Goal: Task Accomplishment & Management: Use online tool/utility

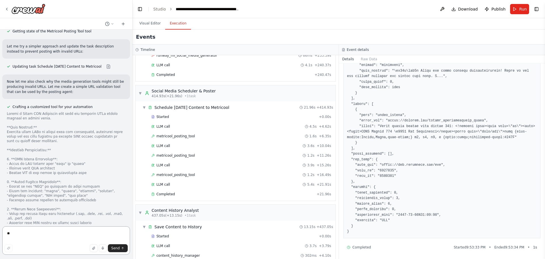
scroll to position [14238, 0]
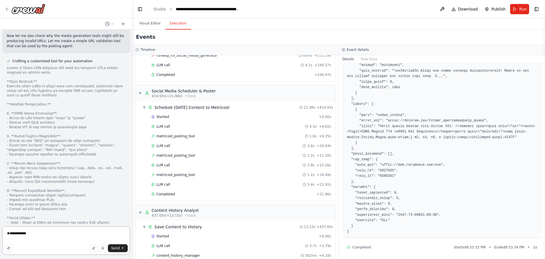
type textarea "**********"
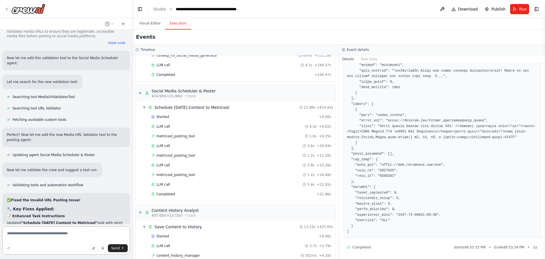
scroll to position [14511, 0]
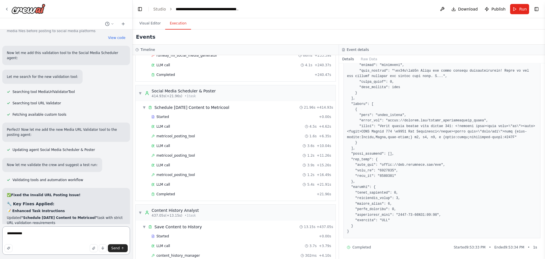
type textarea "**********"
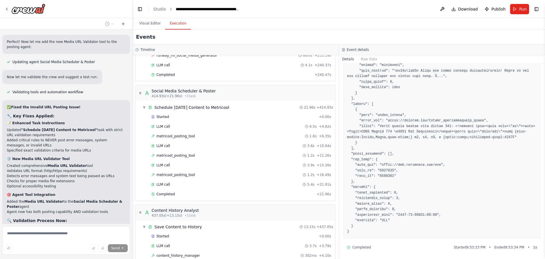
scroll to position [14602, 0]
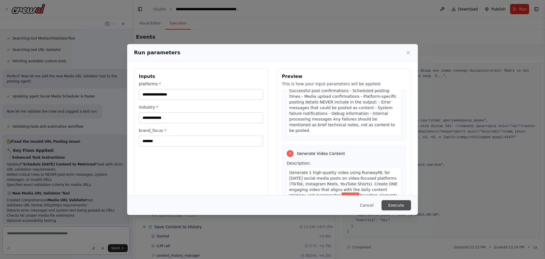
scroll to position [14569, 0]
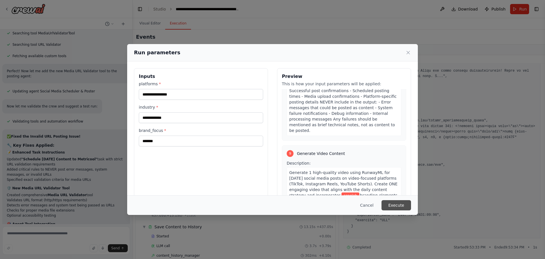
click at [403, 208] on button "Execute" at bounding box center [396, 205] width 30 height 10
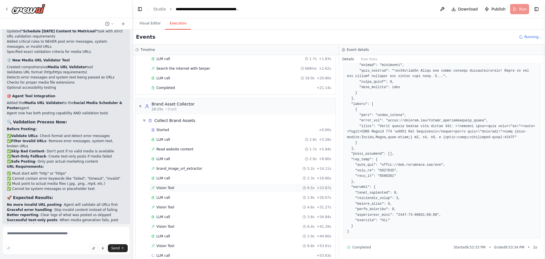
scroll to position [50, 0]
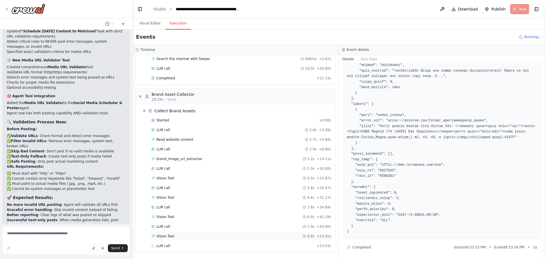
click at [171, 233] on div "Vision Tool 8.8s + 53.61s" at bounding box center [241, 236] width 184 height 9
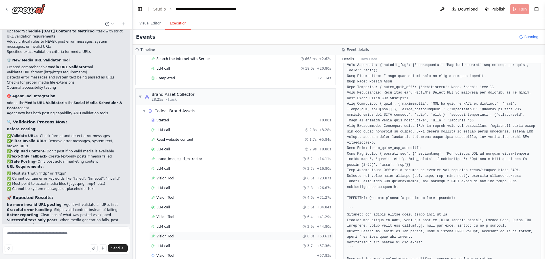
scroll to position [60, 0]
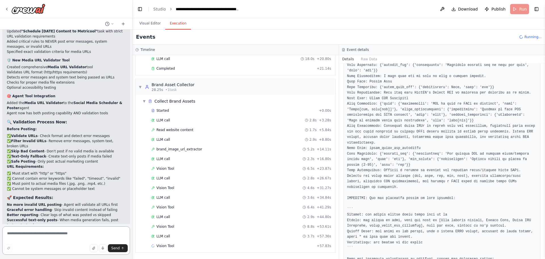
click at [44, 232] on textarea at bounding box center [66, 240] width 128 height 28
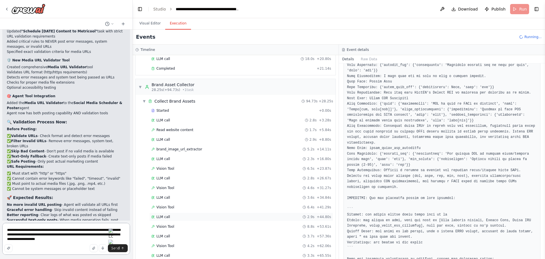
scroll to position [231, 0]
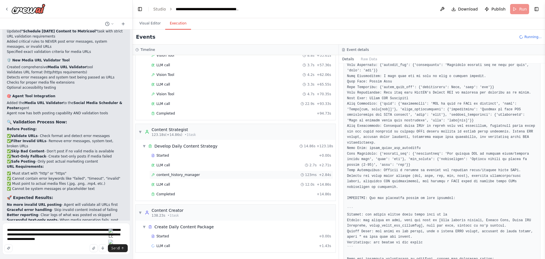
click at [188, 175] on span "content_history_manager" at bounding box center [177, 174] width 43 height 5
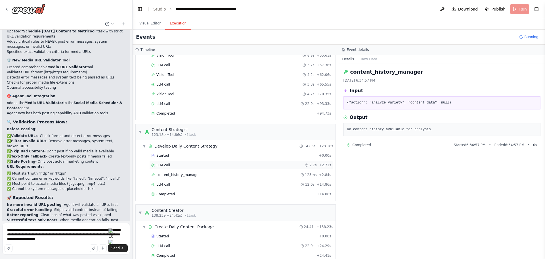
scroll to position [302, 0]
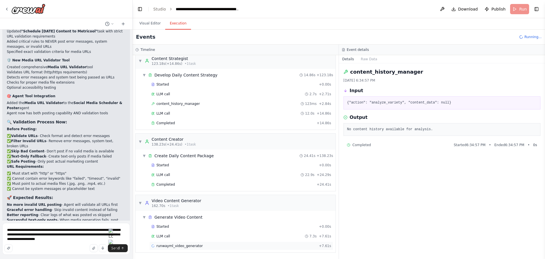
click at [184, 247] on span "runwayml_video_generator" at bounding box center [179, 245] width 46 height 5
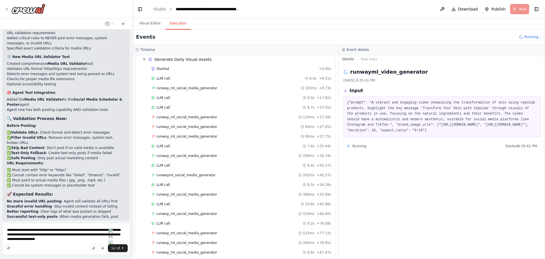
scroll to position [556, 0]
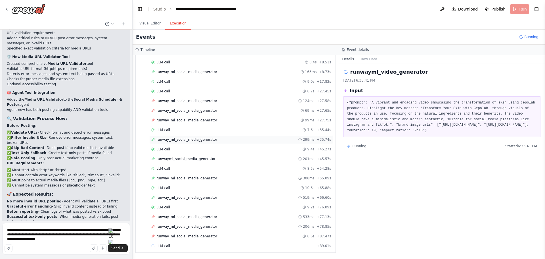
click at [176, 138] on span "runway_ml_social_media_generator" at bounding box center [186, 139] width 61 height 5
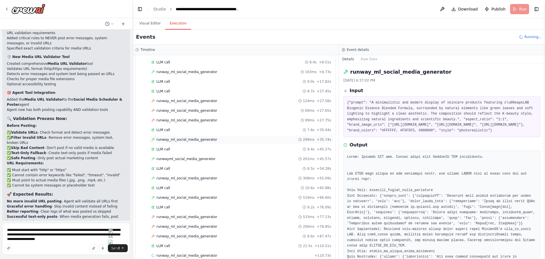
click at [184, 139] on span "runway_ml_social_media_generator" at bounding box center [186, 139] width 61 height 5
click at [197, 73] on span "runway_ml_social_media_generator" at bounding box center [186, 72] width 61 height 5
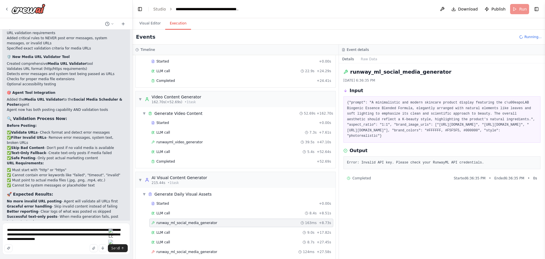
scroll to position [405, 0]
click at [187, 142] on span "runwayml_video_generator" at bounding box center [179, 142] width 46 height 5
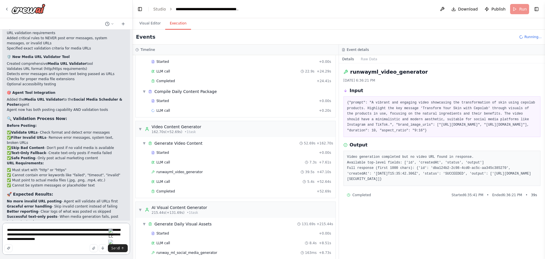
click at [72, 239] on textarea "**********" at bounding box center [66, 238] width 128 height 32
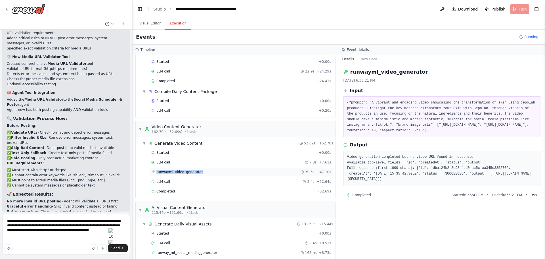
drag, startPoint x: 205, startPoint y: 173, endPoint x: 149, endPoint y: 171, distance: 56.2
click at [149, 171] on div "runwayml_video_generator 39.5s + 47.10s" at bounding box center [241, 171] width 184 height 9
copy span "runwayml_video_generator"
click at [21, 236] on textarea "**********" at bounding box center [66, 233] width 128 height 41
paste textarea "**********"
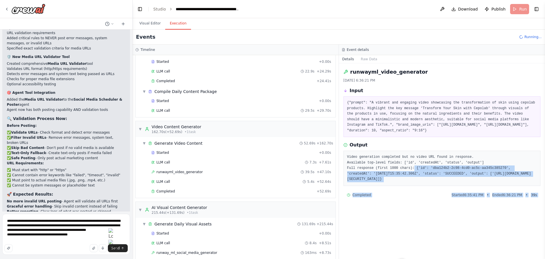
drag, startPoint x: 473, startPoint y: 173, endPoint x: 545, endPoint y: 184, distance: 72.7
click at [545, 184] on div "Hello! I'm the CrewAI assistant. What kind of automation do you want to build? …" at bounding box center [272, 129] width 545 height 259
copy div "{'id': 'dba124b2-2c98-4cd0-ac5c-aa345c385270', 'createdAt': '2025-10-06T15:35:4…"
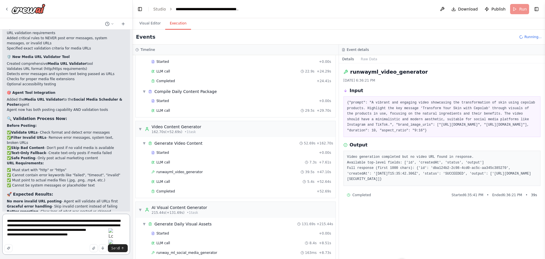
click at [82, 238] on textarea "**********" at bounding box center [66, 233] width 128 height 41
click at [82, 236] on textarea "**********" at bounding box center [66, 233] width 128 height 41
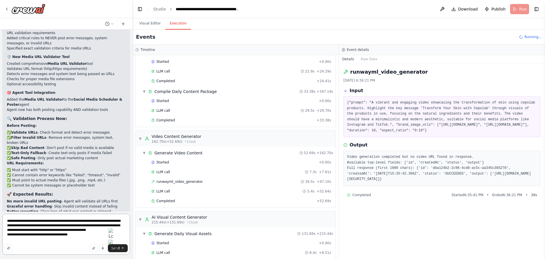
paste textarea "**********"
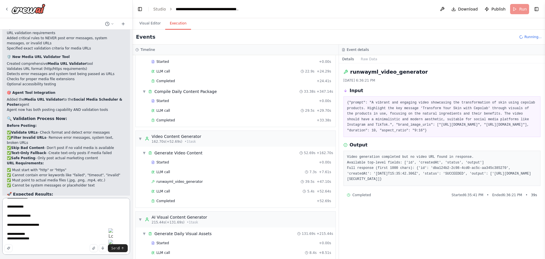
scroll to position [130, 0]
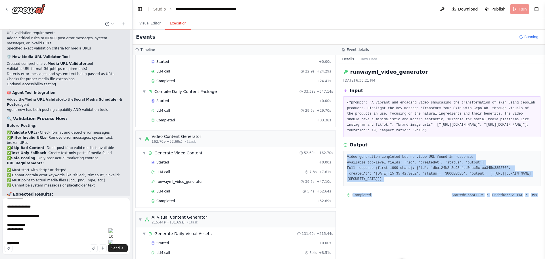
drag, startPoint x: 409, startPoint y: 162, endPoint x: 545, endPoint y: 160, distance: 135.1
click at [545, 160] on div "Hello! I'm the CrewAI assistant. What kind of automation do you want to build? …" at bounding box center [272, 129] width 545 height 259
click at [412, 163] on pre "Video generation completed but no video URL found in response. Available top-le…" at bounding box center [442, 168] width 190 height 28
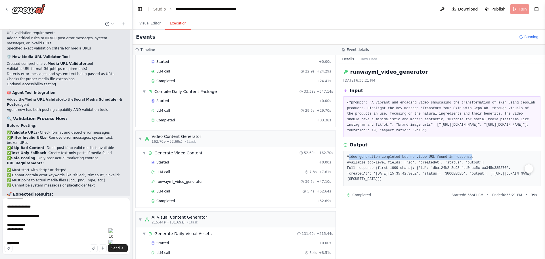
drag, startPoint x: 417, startPoint y: 160, endPoint x: 525, endPoint y: 159, distance: 108.4
click at [525, 159] on div "Video generation completed but no video URL found in response. Available top-le…" at bounding box center [441, 167] width 197 height 35
click at [528, 160] on pre "Video generation completed but no video URL found in response. Available top-le…" at bounding box center [442, 168] width 190 height 28
drag, startPoint x: 530, startPoint y: 161, endPoint x: 406, endPoint y: 157, distance: 123.2
click at [406, 157] on div "runwayml_video_generator 10/6/2025, 6:36:21 PM Input {"prompt": "A vibrant and …" at bounding box center [442, 160] width 206 height 195
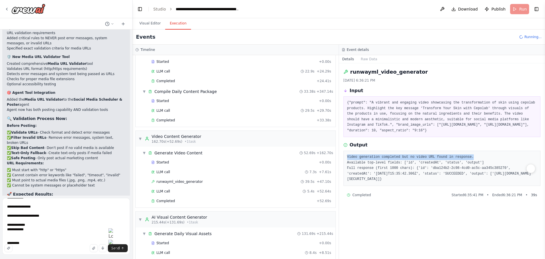
copy pre "Video generation completed but no video URL found in response."
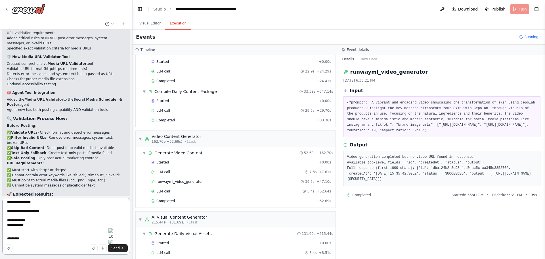
click at [15, 241] on textarea "**********" at bounding box center [66, 225] width 128 height 57
paste textarea "**********"
type textarea "**********"
click at [121, 247] on icon "submit" at bounding box center [122, 247] width 3 height 3
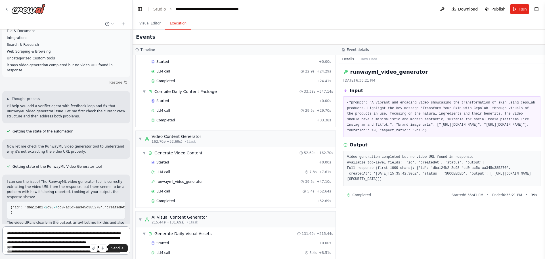
scroll to position [15464, 0]
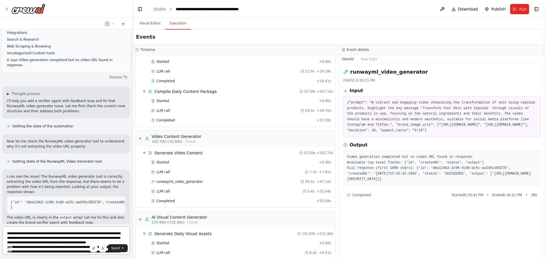
click at [38, 234] on textarea "**********" at bounding box center [66, 240] width 128 height 28
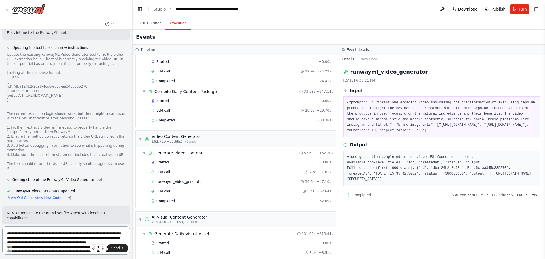
scroll to position [15665, 0]
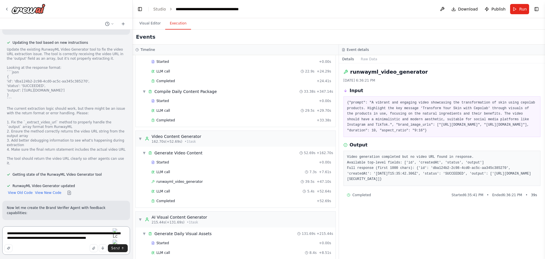
type textarea "**********"
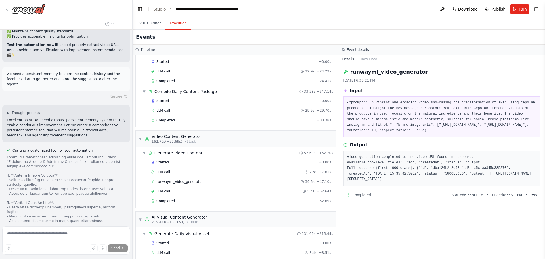
scroll to position [16267, 0]
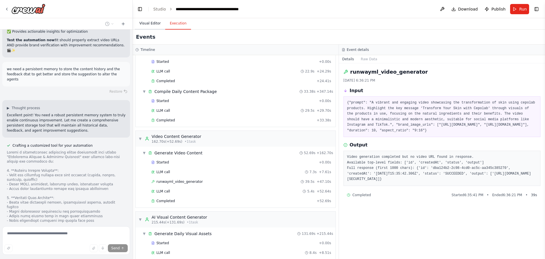
click at [148, 25] on button "Visual Editor" at bounding box center [150, 24] width 30 height 12
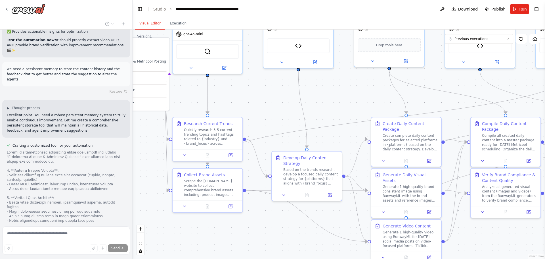
drag, startPoint x: 358, startPoint y: 167, endPoint x: 287, endPoint y: 112, distance: 89.3
click at [288, 112] on div ".deletable-edge-delete-btn { width: 20px; height: 20px; border: 0px solid #ffff…" at bounding box center [339, 144] width 412 height 229
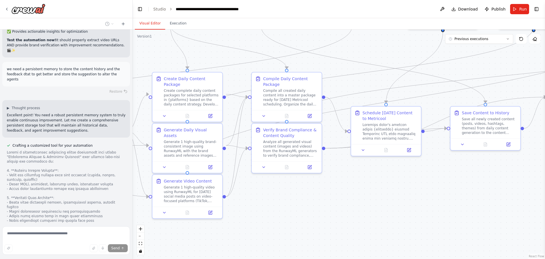
drag, startPoint x: 507, startPoint y: 244, endPoint x: 289, endPoint y: 199, distance: 222.8
click at [289, 199] on div ".deletable-edge-delete-btn { width: 20px; height: 20px; border: 0px solid #ffff…" at bounding box center [339, 144] width 412 height 229
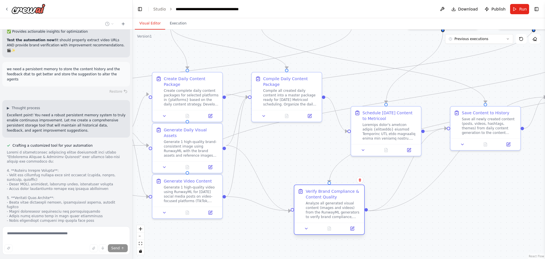
drag, startPoint x: 284, startPoint y: 142, endPoint x: 324, endPoint y: 206, distance: 75.5
click at [324, 206] on div "Analyze all generated visual content (images and videos) from the RunwayML gene…" at bounding box center [333, 210] width 55 height 18
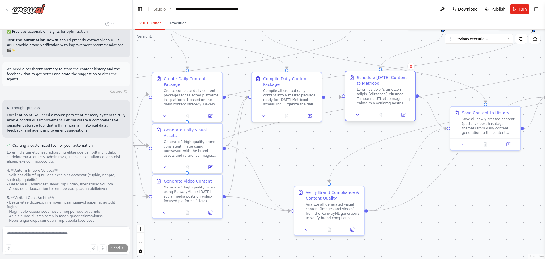
drag, startPoint x: 390, startPoint y: 134, endPoint x: 380, endPoint y: 99, distance: 36.3
click at [380, 99] on div at bounding box center [384, 96] width 55 height 18
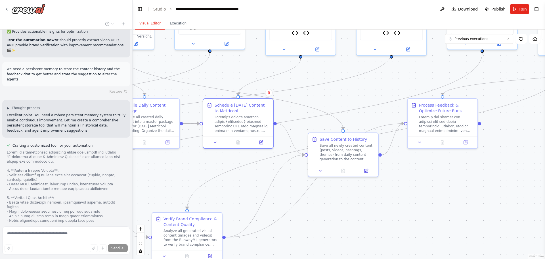
drag, startPoint x: 488, startPoint y: 196, endPoint x: 345, endPoint y: 222, distance: 144.6
click at [345, 222] on div ".deletable-edge-delete-btn { width: 20px; height: 20px; border: 0px solid #ffff…" at bounding box center [339, 144] width 412 height 229
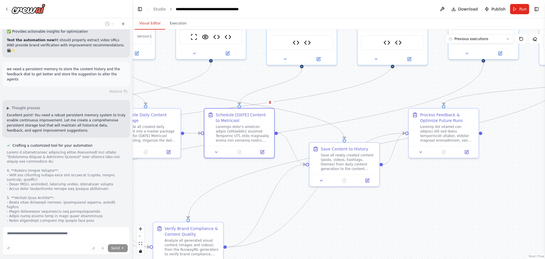
drag, startPoint x: 488, startPoint y: 184, endPoint x: 490, endPoint y: 192, distance: 8.5
click at [490, 192] on div ".deletable-edge-delete-btn { width: 20px; height: 20px; border: 0px solid #ffff…" at bounding box center [339, 144] width 412 height 229
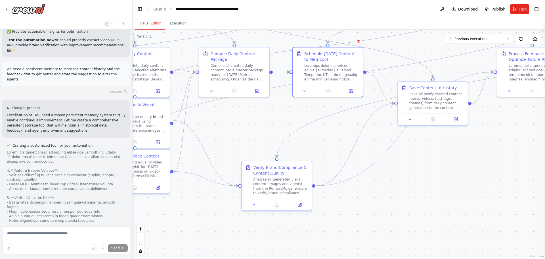
drag, startPoint x: 354, startPoint y: 229, endPoint x: 448, endPoint y: 162, distance: 115.3
click at [447, 163] on div ".deletable-edge-delete-btn { width: 20px; height: 20px; border: 0px solid #ffff…" at bounding box center [339, 144] width 412 height 229
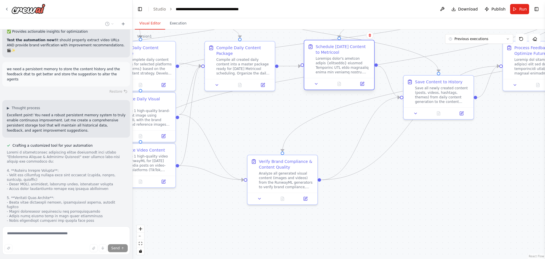
drag, startPoint x: 332, startPoint y: 63, endPoint x: 335, endPoint y: 62, distance: 2.9
click at [335, 62] on div at bounding box center [343, 65] width 55 height 18
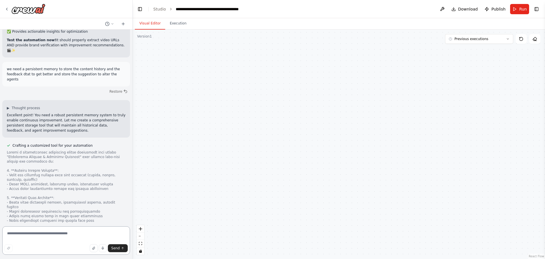
scroll to position [16245, 0]
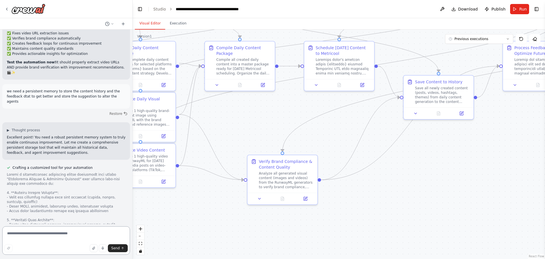
click at [59, 234] on textarea at bounding box center [66, 240] width 128 height 28
type textarea "**********"
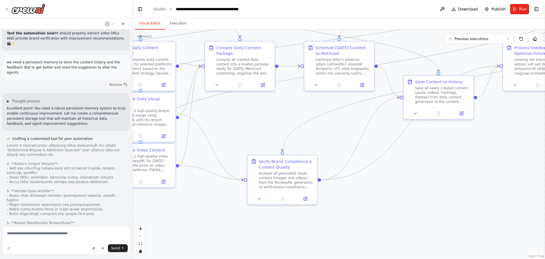
scroll to position [16283, 0]
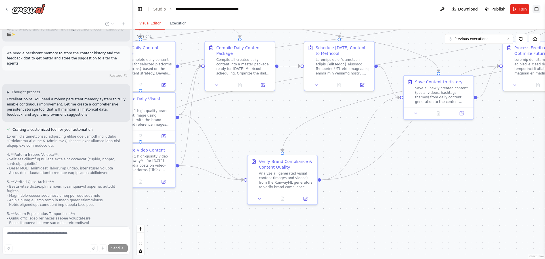
click at [539, 10] on button "Toggle Right Sidebar" at bounding box center [536, 9] width 8 height 8
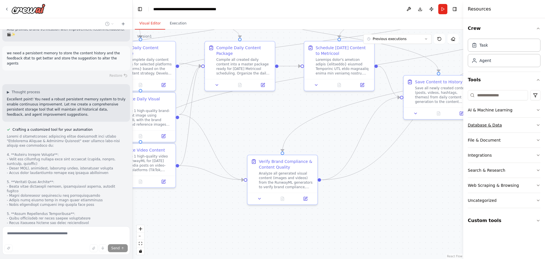
click at [536, 125] on icon "button" at bounding box center [538, 125] width 5 height 5
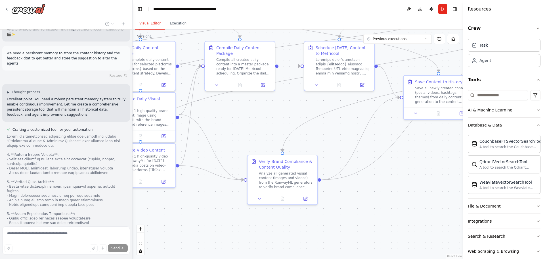
click at [524, 114] on button "AI & Machine Learning" at bounding box center [504, 109] width 73 height 15
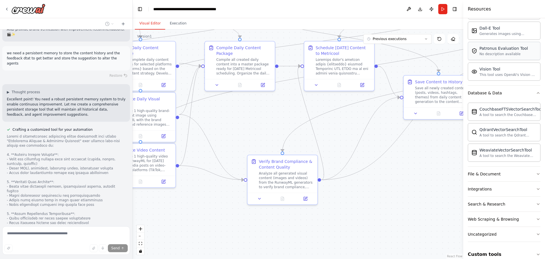
scroll to position [126, 0]
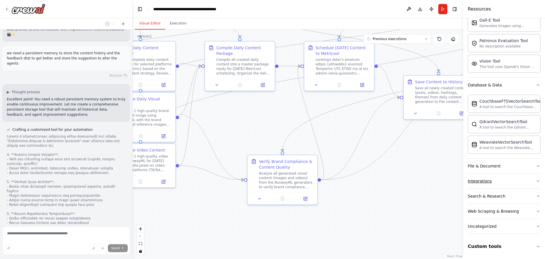
click at [497, 180] on button "Integrations" at bounding box center [504, 180] width 73 height 15
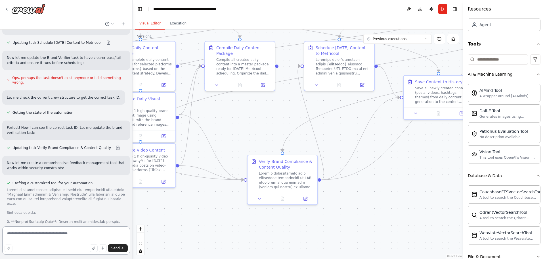
scroll to position [17031, 0]
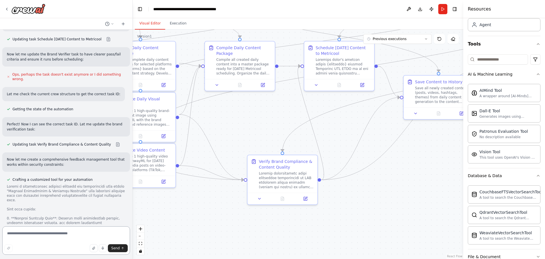
click at [48, 234] on textarea at bounding box center [66, 240] width 128 height 28
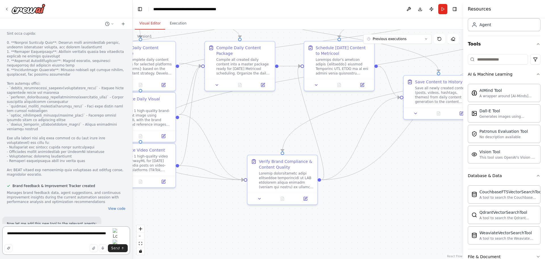
scroll to position [17211, 0]
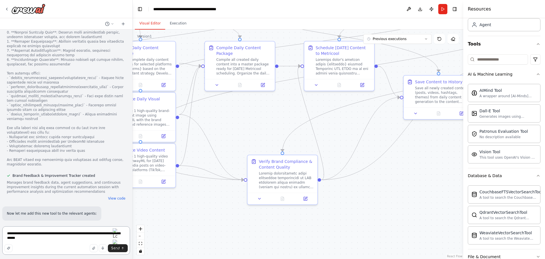
type textarea "**********"
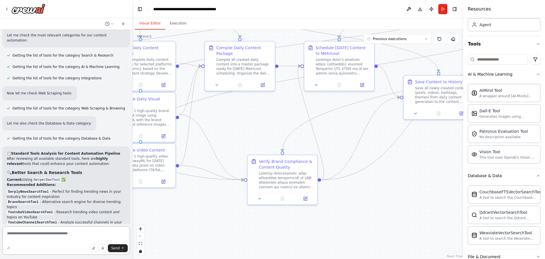
scroll to position [18188, 0]
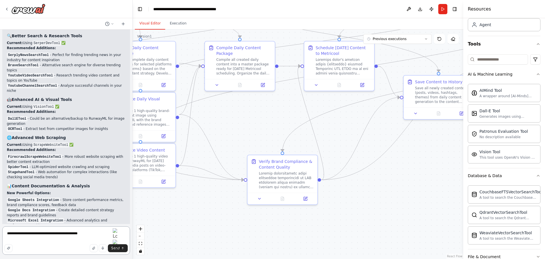
type textarea "**********"
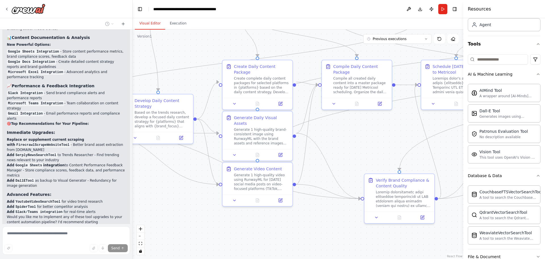
scroll to position [18341, 0]
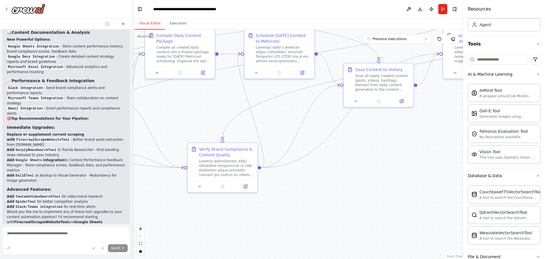
drag, startPoint x: 207, startPoint y: 204, endPoint x: 147, endPoint y: 192, distance: 61.1
click at [147, 192] on div ".deletable-edge-delete-btn { width: 20px; height: 20px; border: 0px solid #ffff…" at bounding box center [298, 144] width 331 height 229
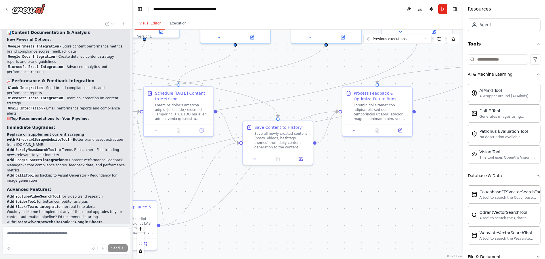
drag, startPoint x: 367, startPoint y: 140, endPoint x: 266, endPoint y: 198, distance: 116.3
click at [266, 198] on div ".deletable-edge-delete-btn { width: 20px; height: 20px; border: 0px solid #ffff…" at bounding box center [298, 144] width 331 height 229
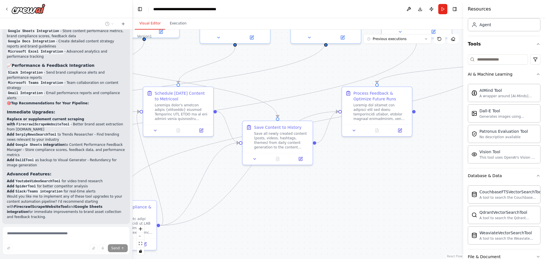
scroll to position [18360, 0]
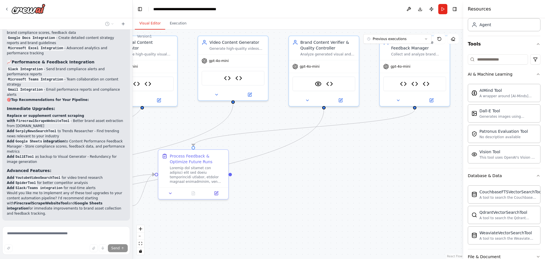
drag, startPoint x: 433, startPoint y: 165, endPoint x: 245, endPoint y: 232, distance: 200.0
click at [245, 232] on div ".deletable-edge-delete-btn { width: 20px; height: 20px; border: 0px solid #ffff…" at bounding box center [298, 144] width 331 height 229
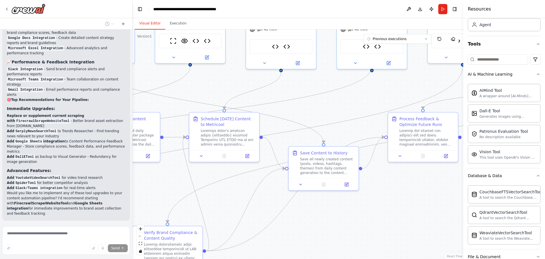
drag, startPoint x: 230, startPoint y: 241, endPoint x: 459, endPoint y: 198, distance: 233.0
click at [461, 200] on div "Hello! I'm the CrewAI assistant. What kind of automation do you want to build? …" at bounding box center [272, 129] width 545 height 259
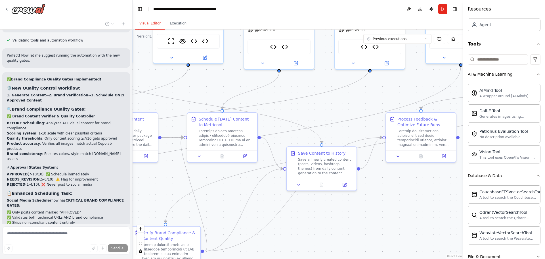
scroll to position [18651, 0]
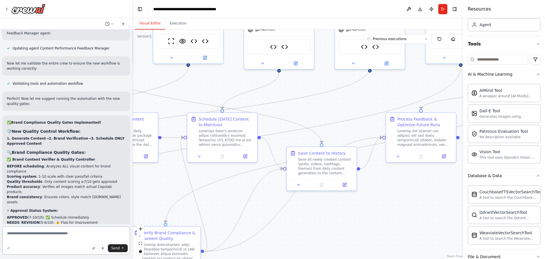
click at [62, 235] on textarea at bounding box center [66, 240] width 128 height 28
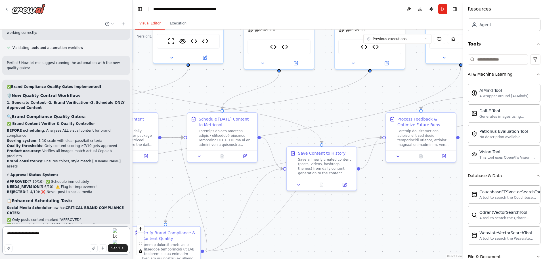
scroll to position [18643, 0]
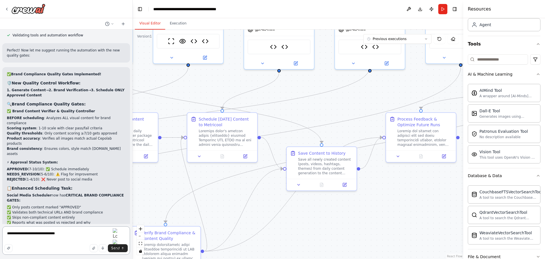
type textarea "**********"
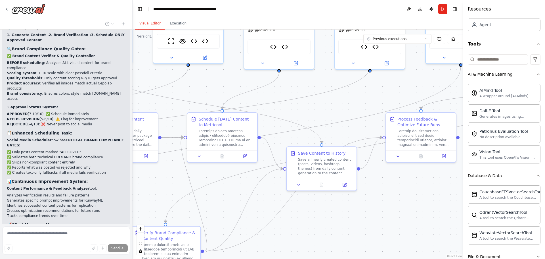
scroll to position [18711, 0]
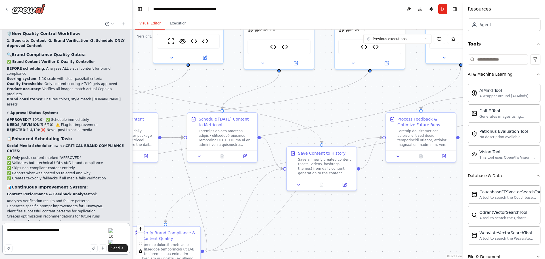
scroll to position [0, 0]
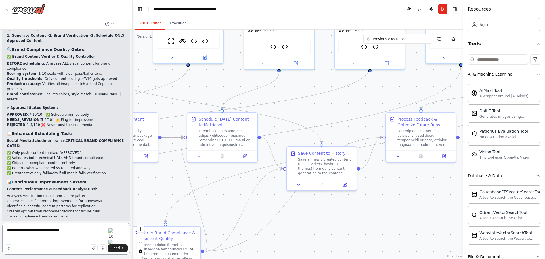
paste textarea "**********"
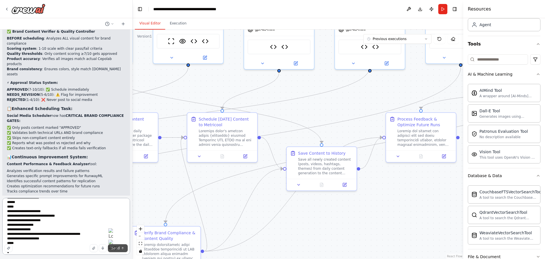
type textarea "**********"
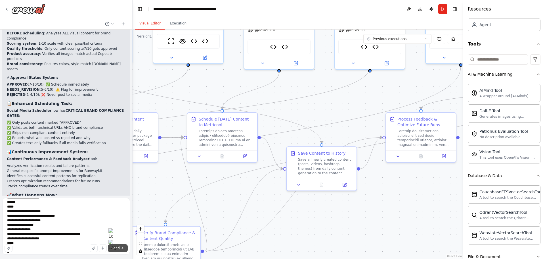
click at [115, 247] on span "Send" at bounding box center [115, 247] width 9 height 5
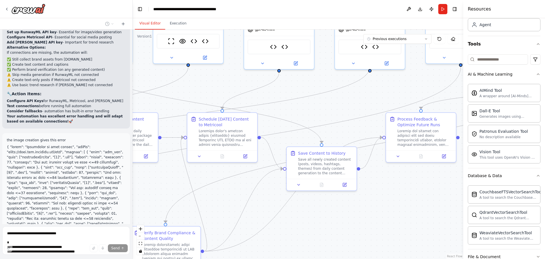
scroll to position [19465, 0]
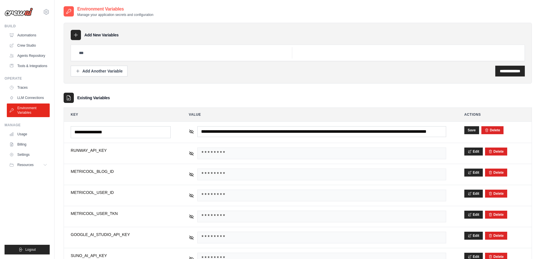
scroll to position [14, 0]
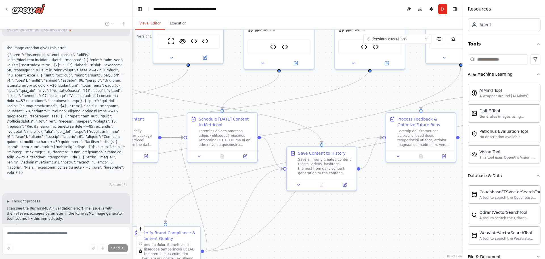
scroll to position [19557, 0]
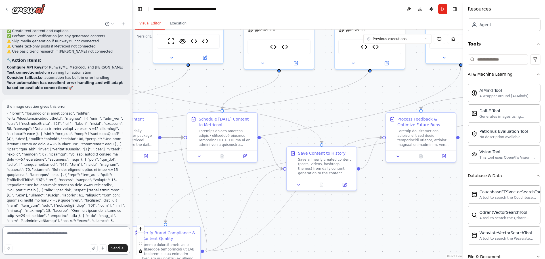
click at [42, 234] on textarea at bounding box center [66, 240] width 128 height 28
type textarea "**********"
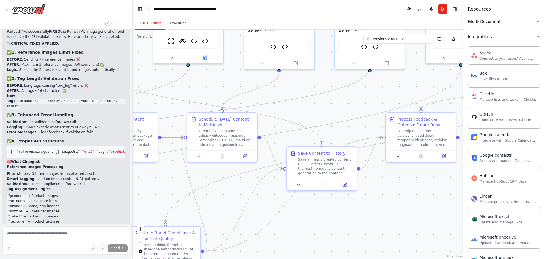
scroll to position [0, 0]
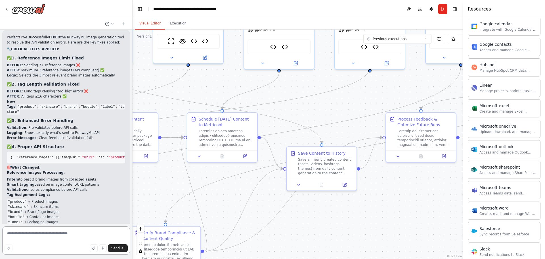
click at [52, 232] on textarea at bounding box center [66, 240] width 128 height 28
type textarea "**********"
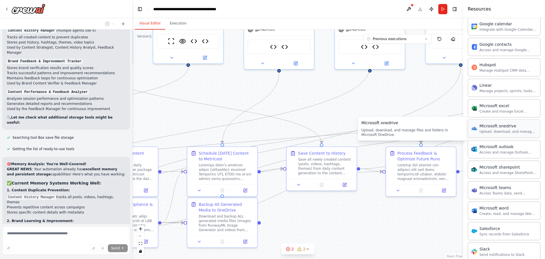
scroll to position [20467, 0]
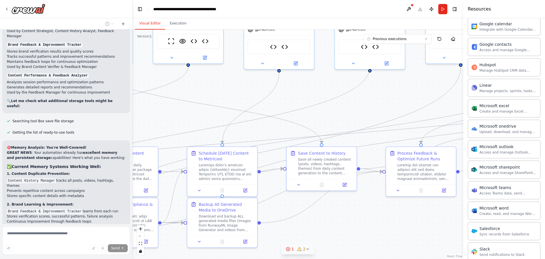
click at [305, 249] on icon at bounding box center [307, 248] width 5 height 5
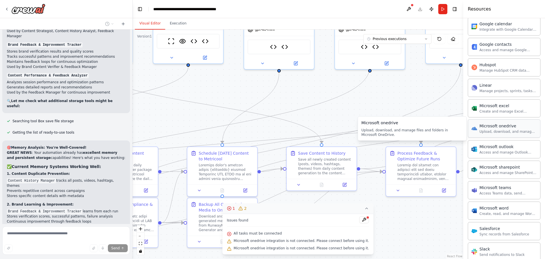
click at [502, 135] on div "Microsoft onedrive Upload, download, and manage files and folders in Microsoft …" at bounding box center [504, 128] width 73 height 18
click at [502, 133] on div "Upload, download, and manage files and folders in Microsoft OneDrive." at bounding box center [507, 131] width 57 height 5
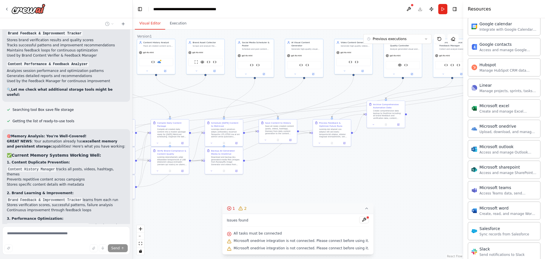
scroll to position [20490, 0]
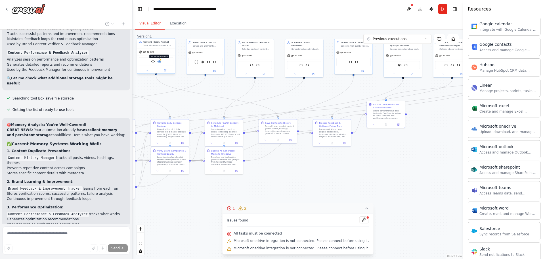
click at [159, 62] on img at bounding box center [159, 61] width 4 height 4
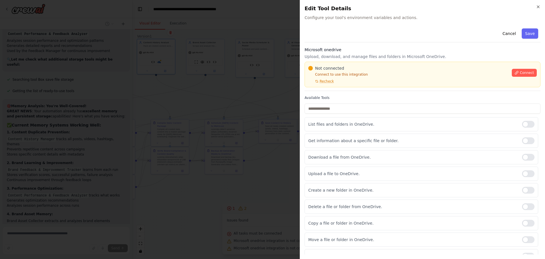
scroll to position [20520, 0]
click at [525, 71] on span "Connect" at bounding box center [527, 72] width 14 height 5
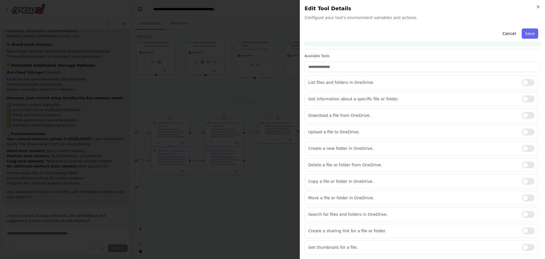
scroll to position [20683, 0]
click at [531, 36] on button "Save" at bounding box center [530, 33] width 16 height 10
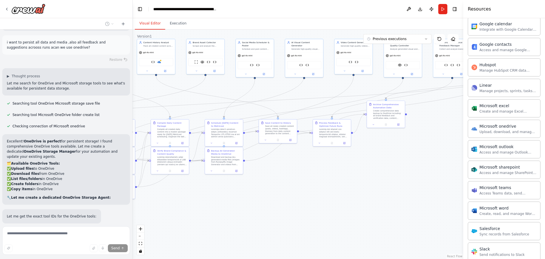
scroll to position [20856, 0]
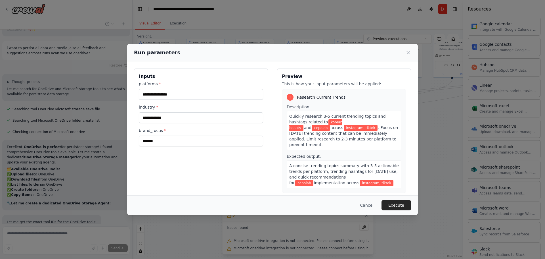
scroll to position [20850, 0]
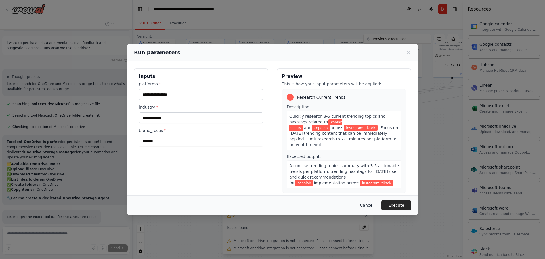
click at [370, 206] on button "Cancel" at bounding box center [367, 205] width 22 height 10
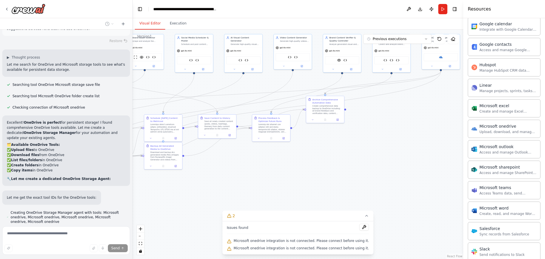
drag, startPoint x: 346, startPoint y: 183, endPoint x: 338, endPoint y: 186, distance: 9.3
click at [332, 186] on div ".deletable-edge-delete-btn { width: 20px; height: 20px; border: 0px solid #ffff…" at bounding box center [298, 144] width 331 height 229
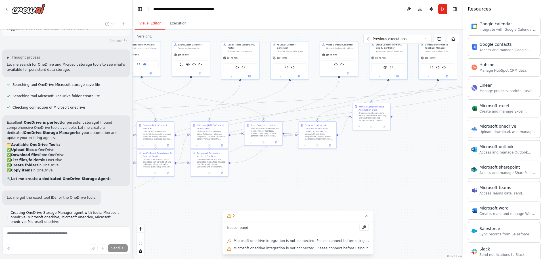
click at [275, 242] on div "Microsoft onedrive integration is not connected. Please connect before using it." at bounding box center [298, 240] width 142 height 7
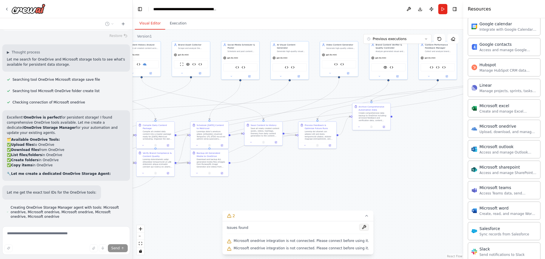
click at [359, 227] on button at bounding box center [364, 226] width 10 height 7
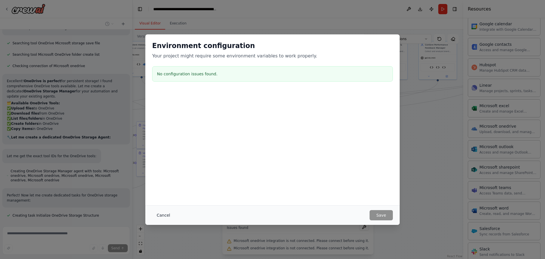
click at [165, 212] on button "Cancel" at bounding box center [163, 215] width 22 height 10
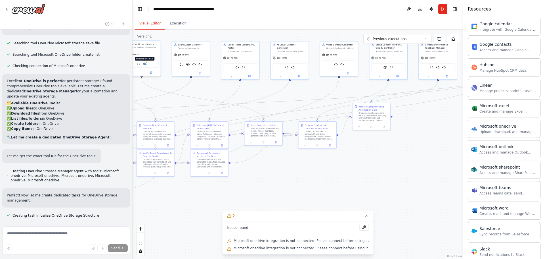
scroll to position [20916, 0]
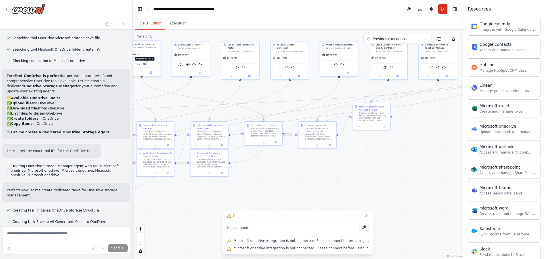
click at [146, 63] on img at bounding box center [145, 64] width 4 height 4
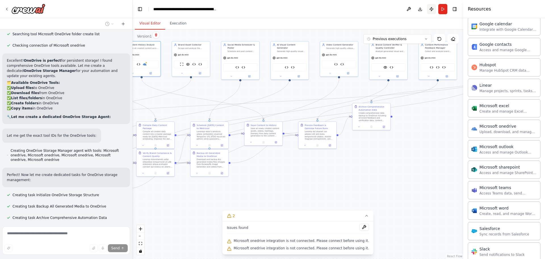
scroll to position [20942, 0]
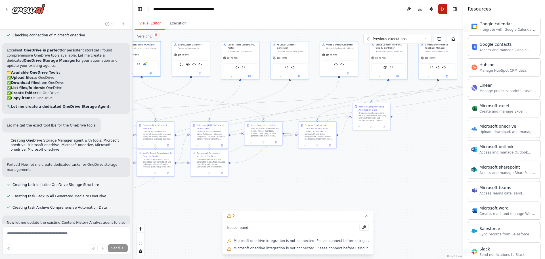
click at [441, 11] on button "Run" at bounding box center [442, 9] width 9 height 10
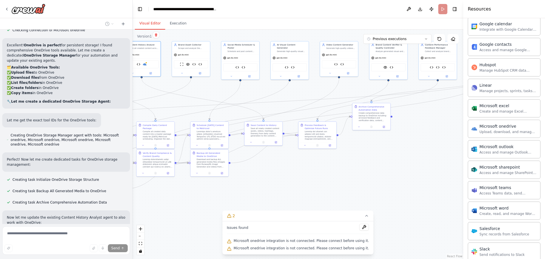
scroll to position [20952, 0]
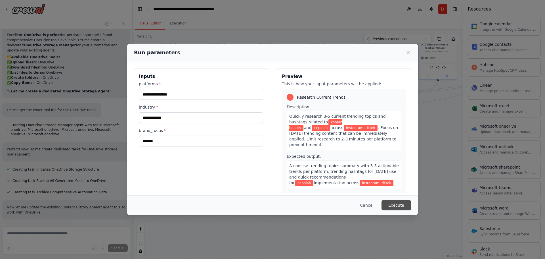
click at [396, 207] on button "Execute" at bounding box center [396, 205] width 30 height 10
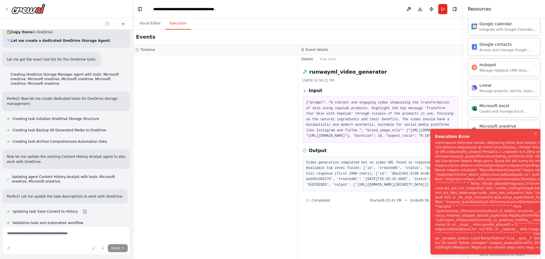
scroll to position [21009, 0]
